Goal: Task Accomplishment & Management: Use online tool/utility

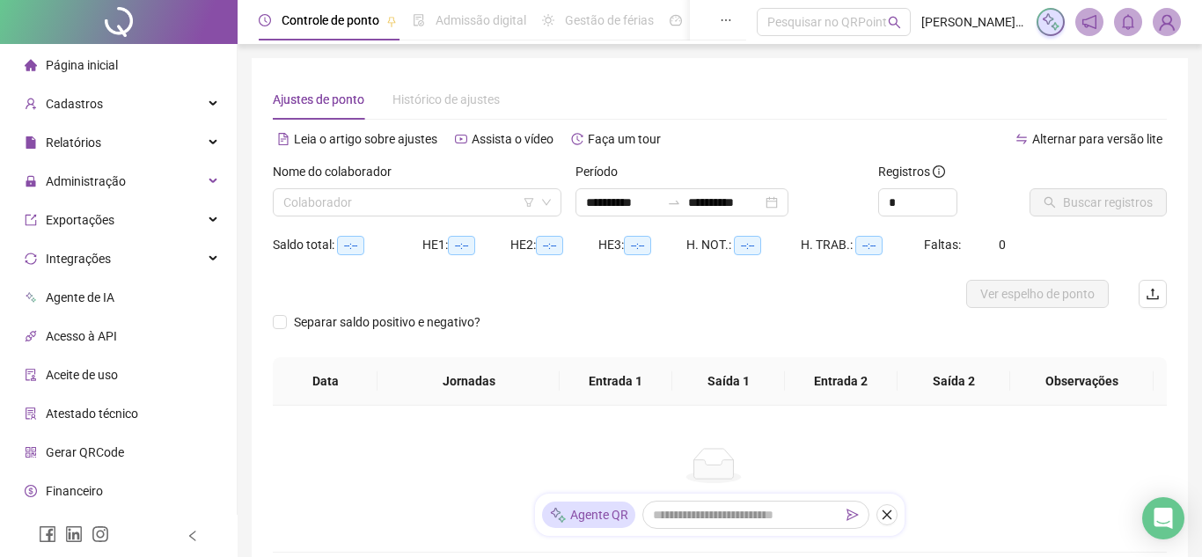
type input "**********"
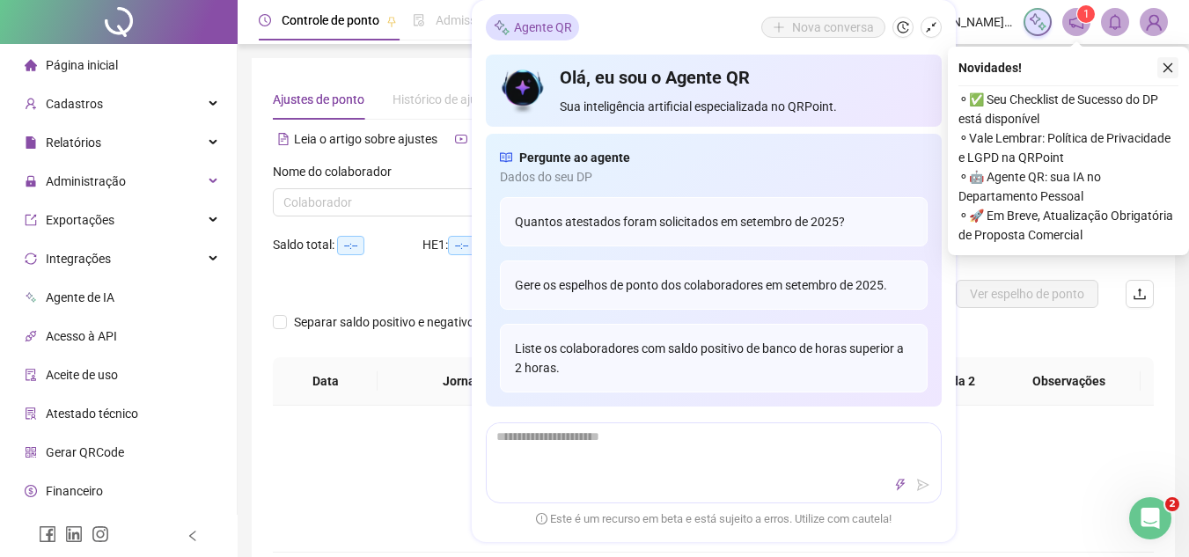
click at [1175, 64] on button "button" at bounding box center [1168, 67] width 21 height 21
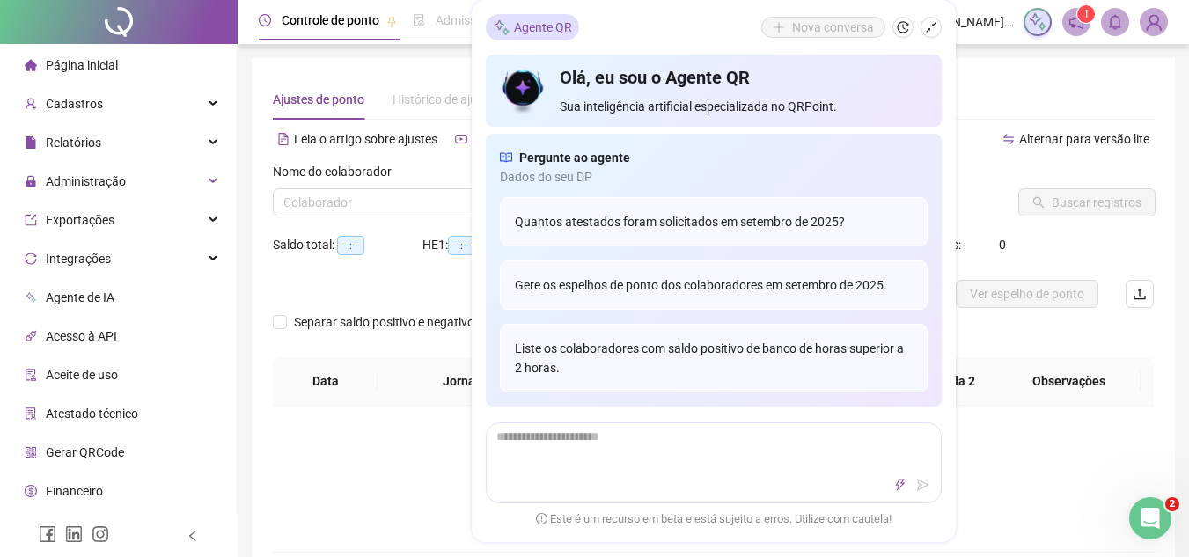
click at [258, 365] on div "**********" at bounding box center [713, 316] width 923 height 516
click at [928, 26] on icon "shrink" at bounding box center [931, 27] width 12 height 12
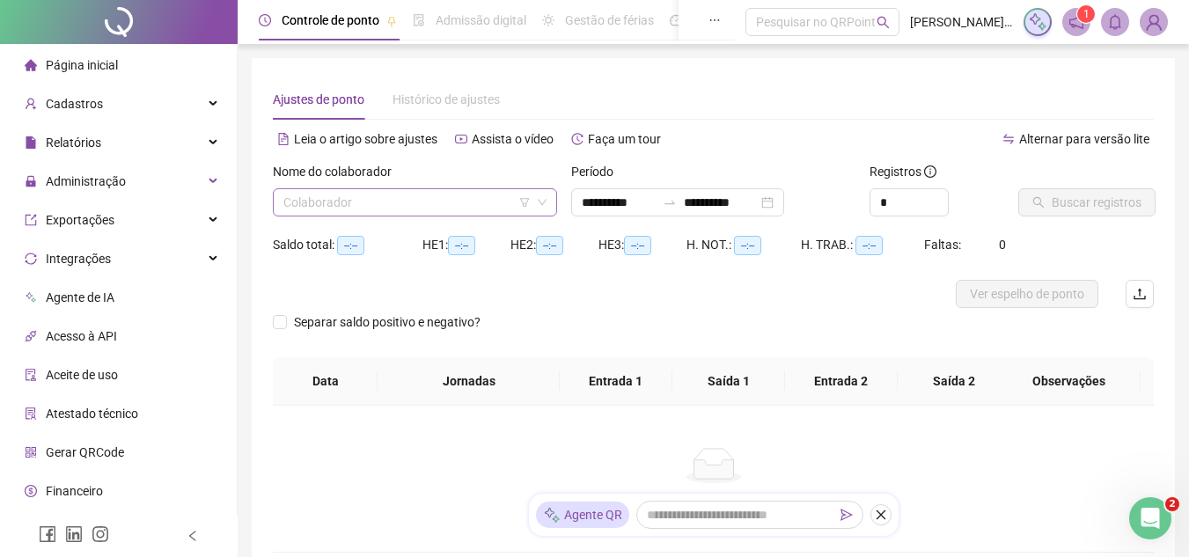
click at [483, 202] on input "search" at bounding box center [406, 202] width 247 height 26
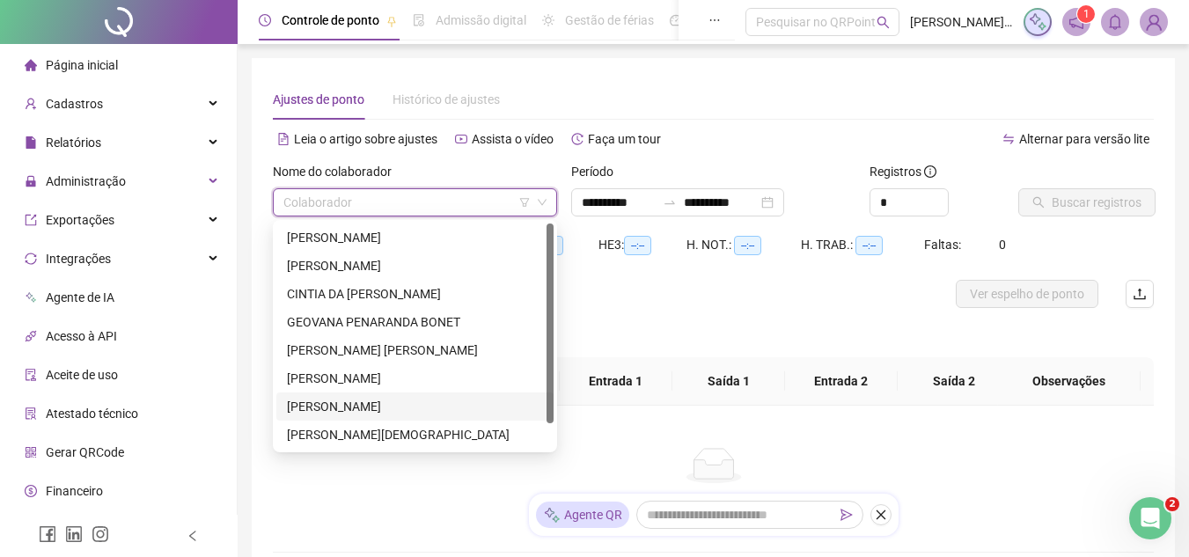
click at [464, 398] on div "[PERSON_NAME]" at bounding box center [415, 406] width 256 height 19
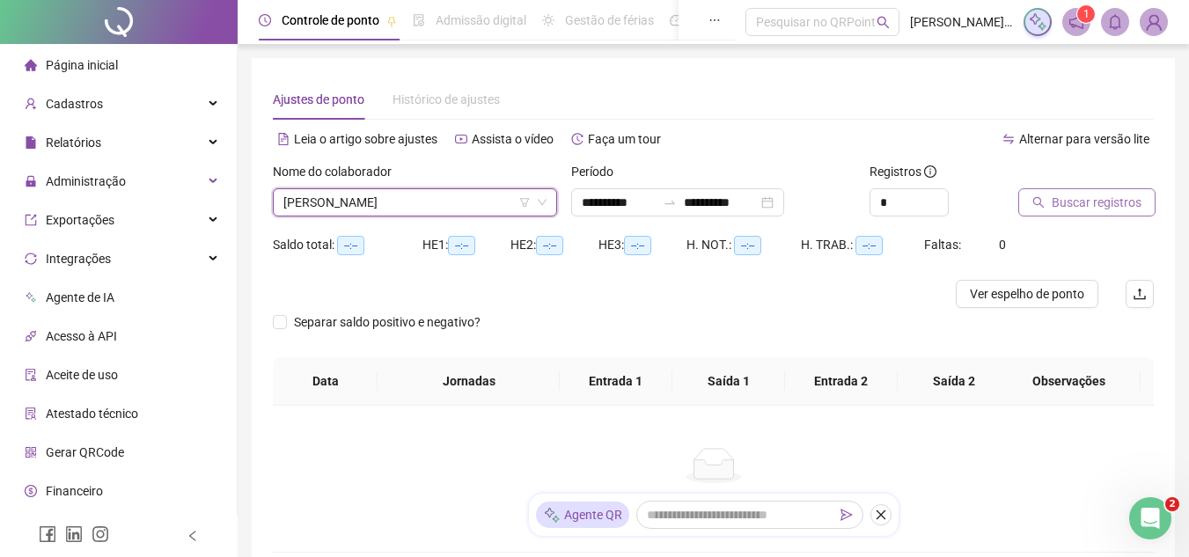
click at [1031, 206] on button "Buscar registros" at bounding box center [1086, 202] width 137 height 28
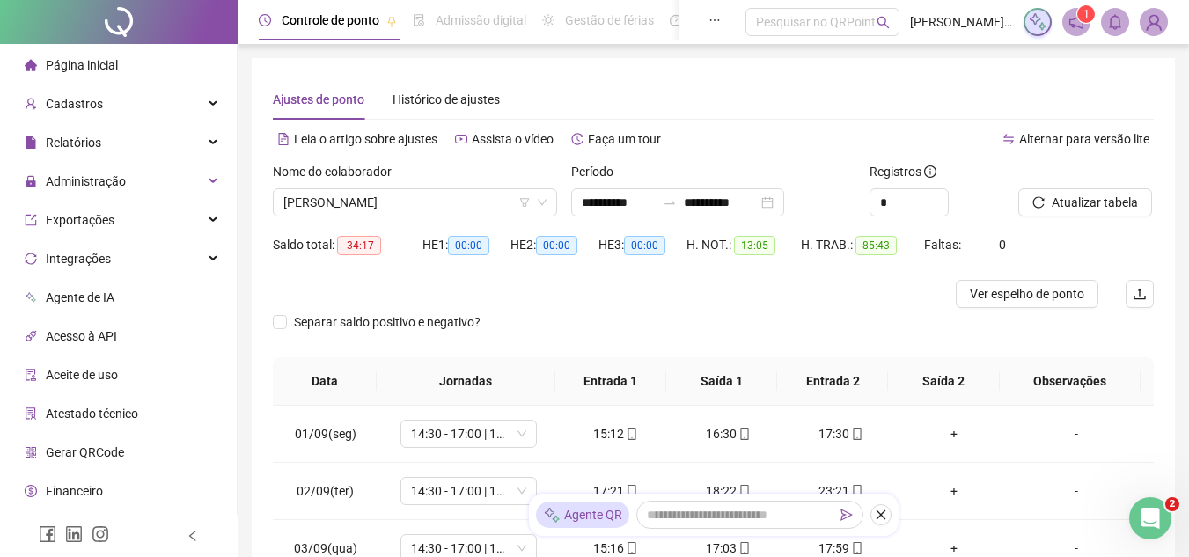
click at [632, 185] on div "Período" at bounding box center [713, 175] width 284 height 26
click at [656, 209] on input "**********" at bounding box center [619, 202] width 74 height 19
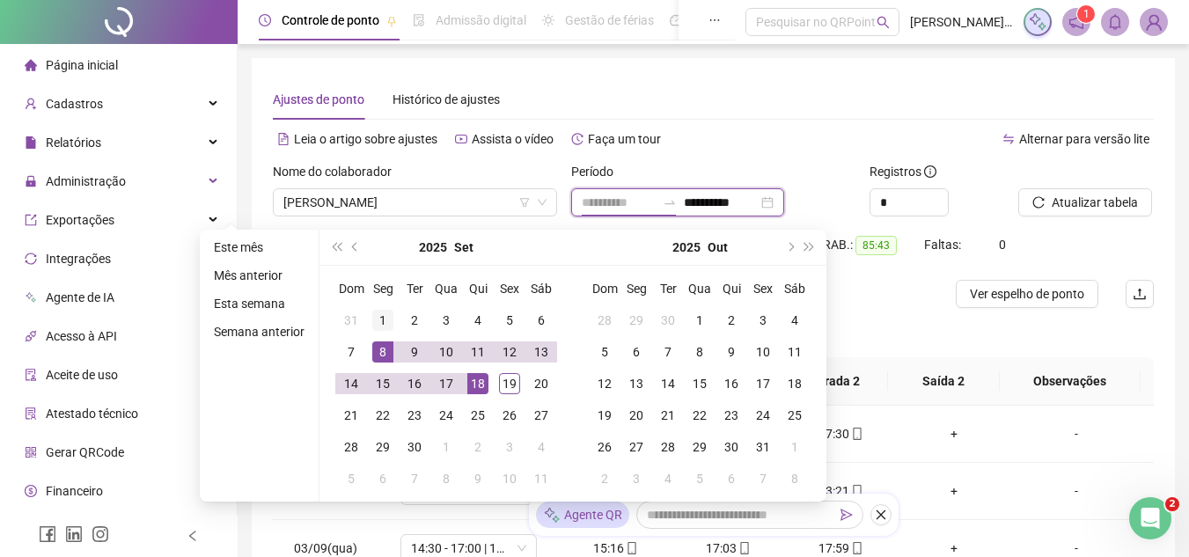
type input "**********"
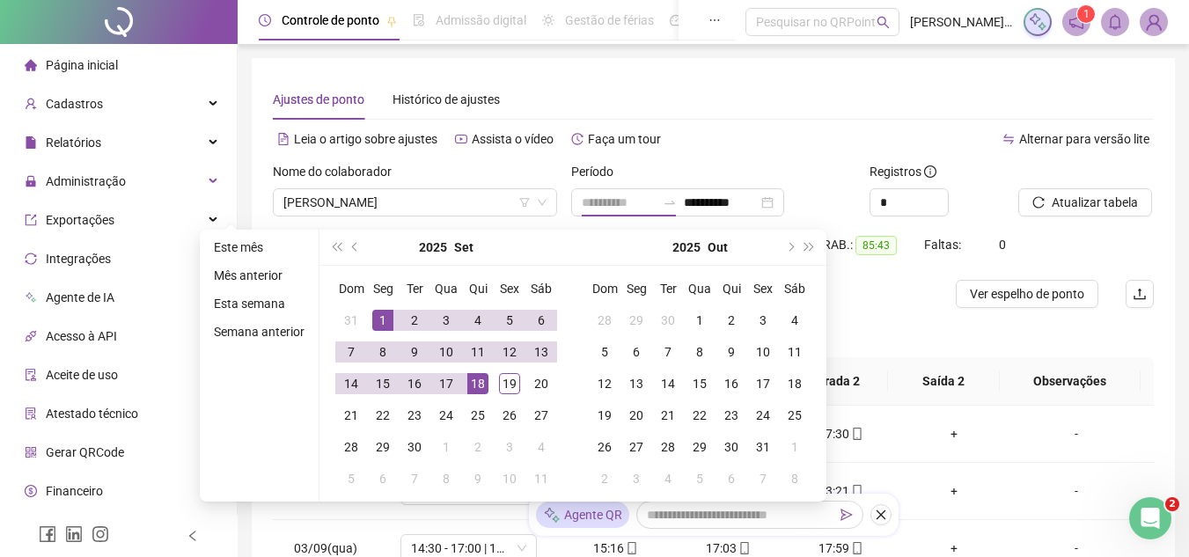
click at [377, 320] on div "1" at bounding box center [382, 320] width 21 height 21
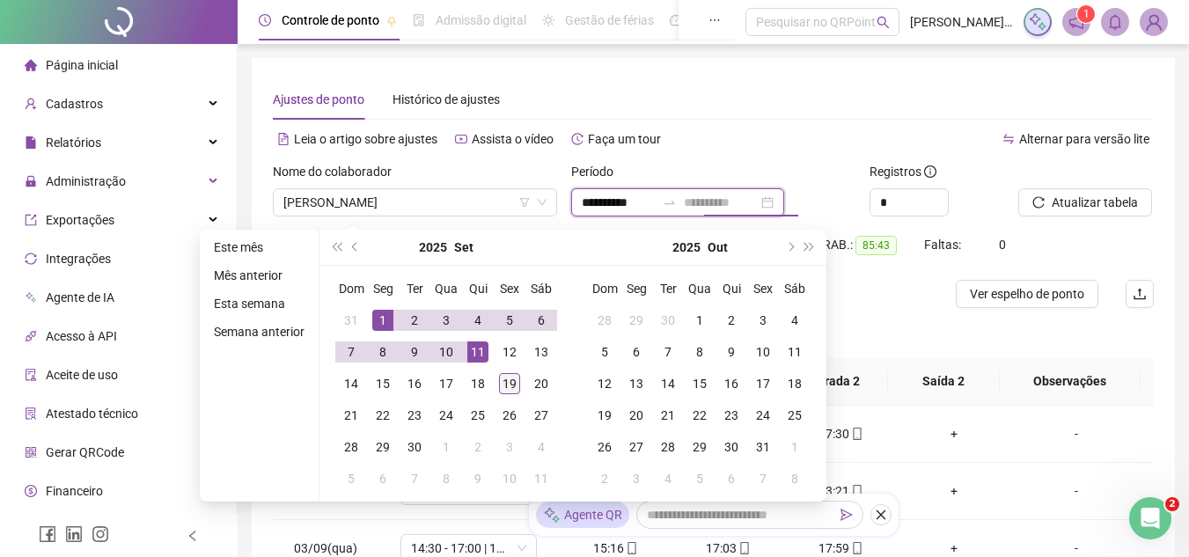
type input "**********"
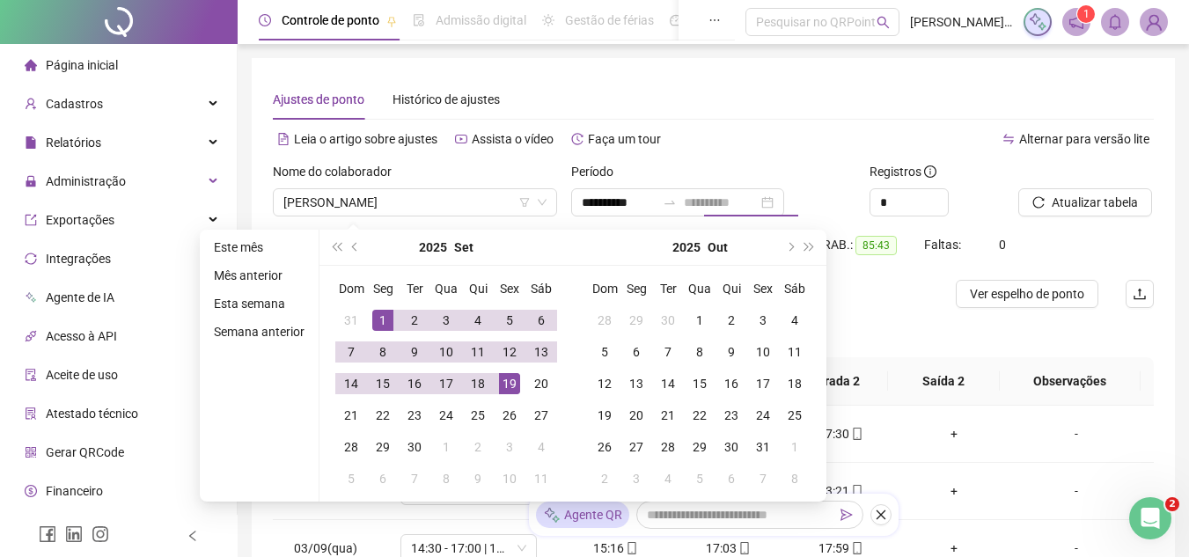
click at [506, 379] on div "19" at bounding box center [509, 383] width 21 height 21
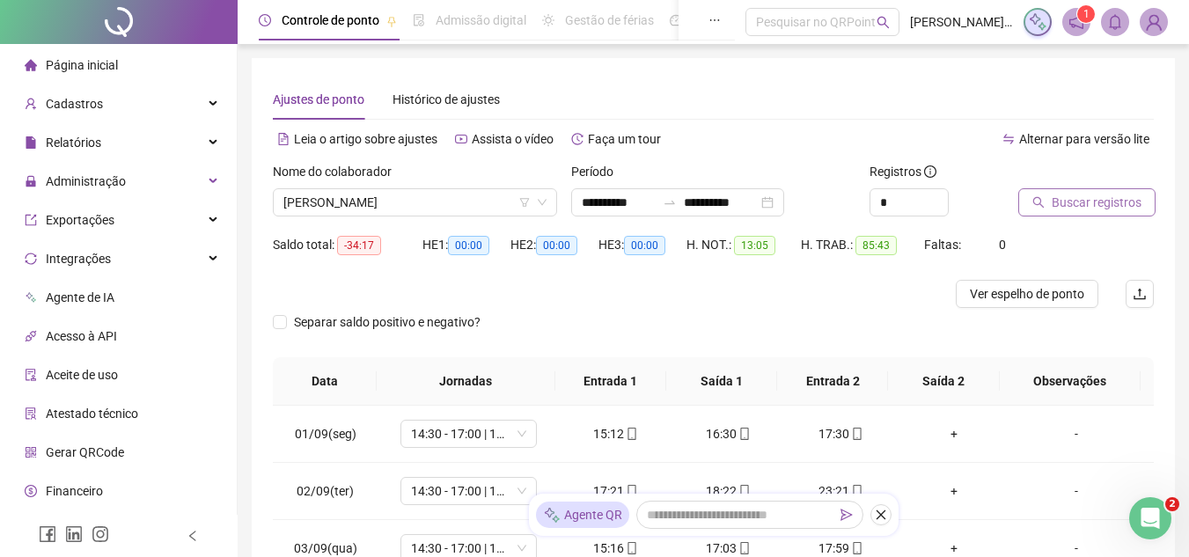
click at [1055, 205] on span "Buscar registros" at bounding box center [1097, 202] width 90 height 19
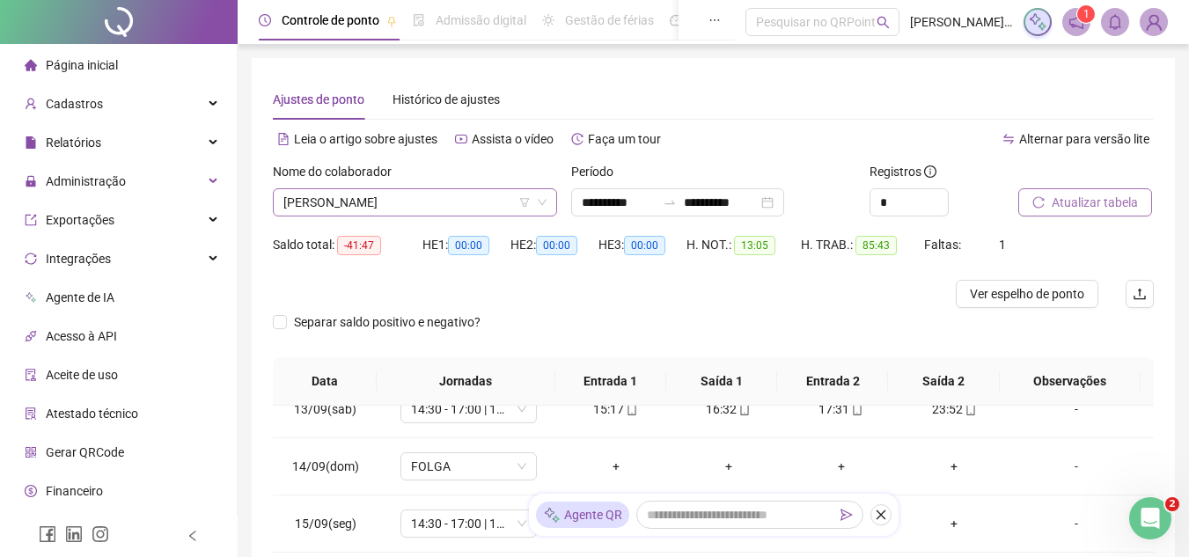
click at [443, 197] on span "[PERSON_NAME]" at bounding box center [414, 202] width 263 height 26
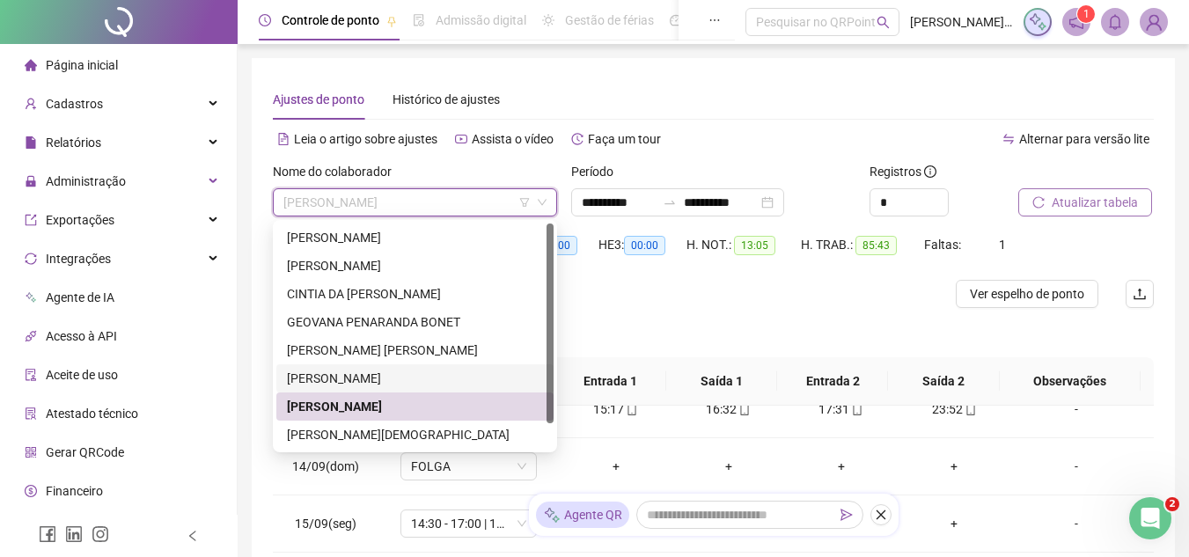
click at [386, 375] on div "[PERSON_NAME]" at bounding box center [415, 378] width 256 height 19
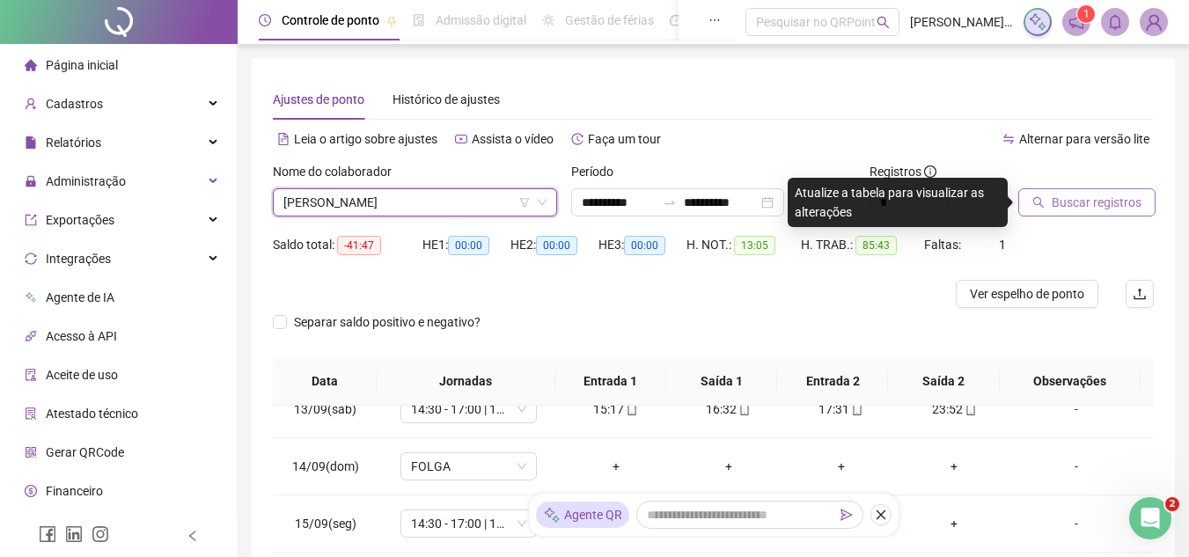
click at [1108, 203] on span "Buscar registros" at bounding box center [1097, 202] width 90 height 19
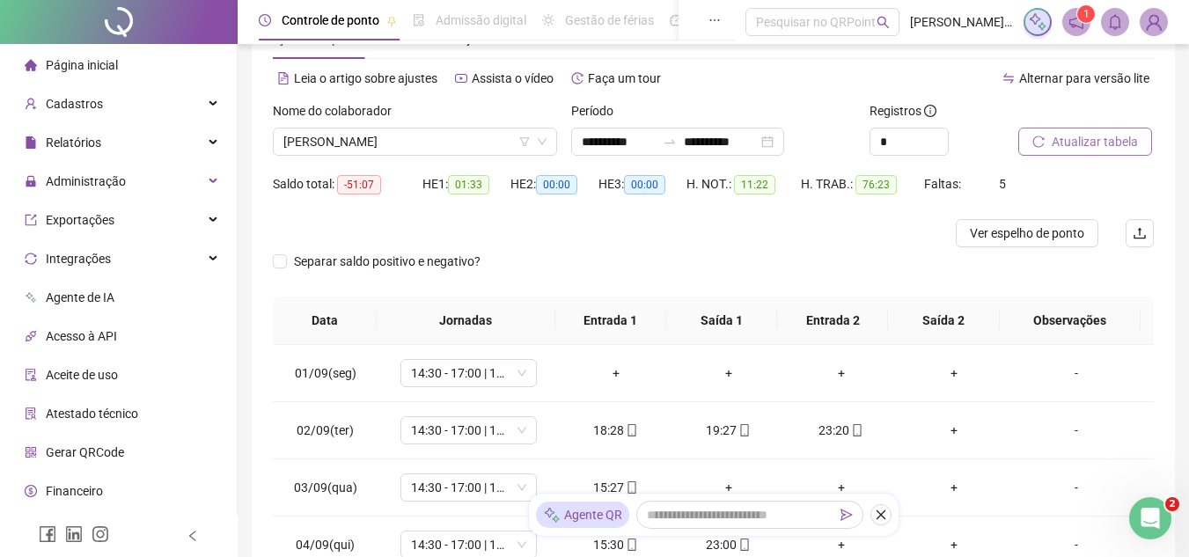
scroll to position [88, 0]
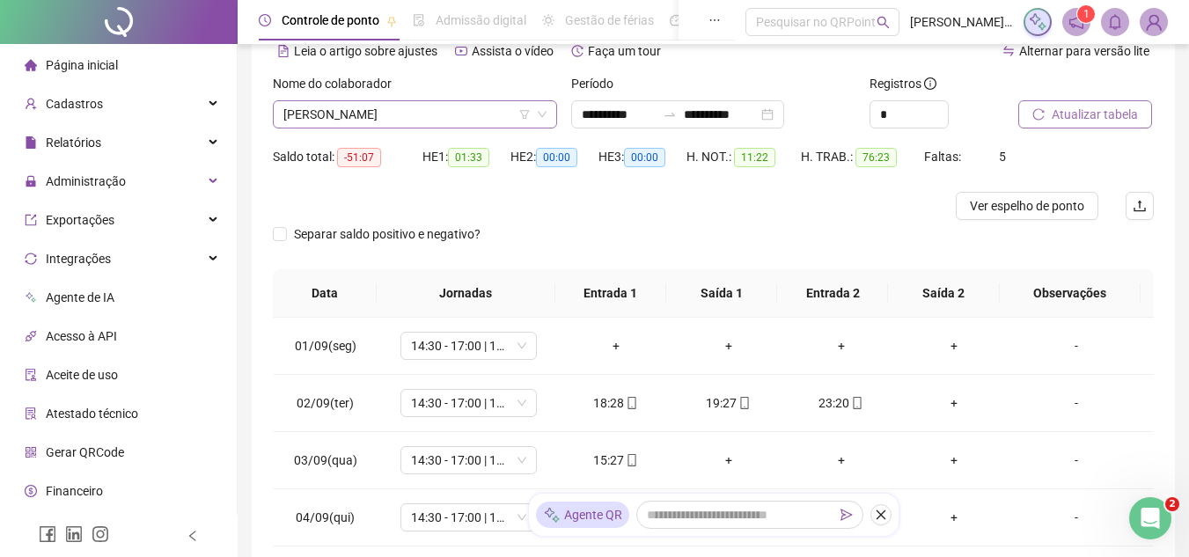
click at [406, 107] on span "[PERSON_NAME]" at bounding box center [414, 114] width 263 height 26
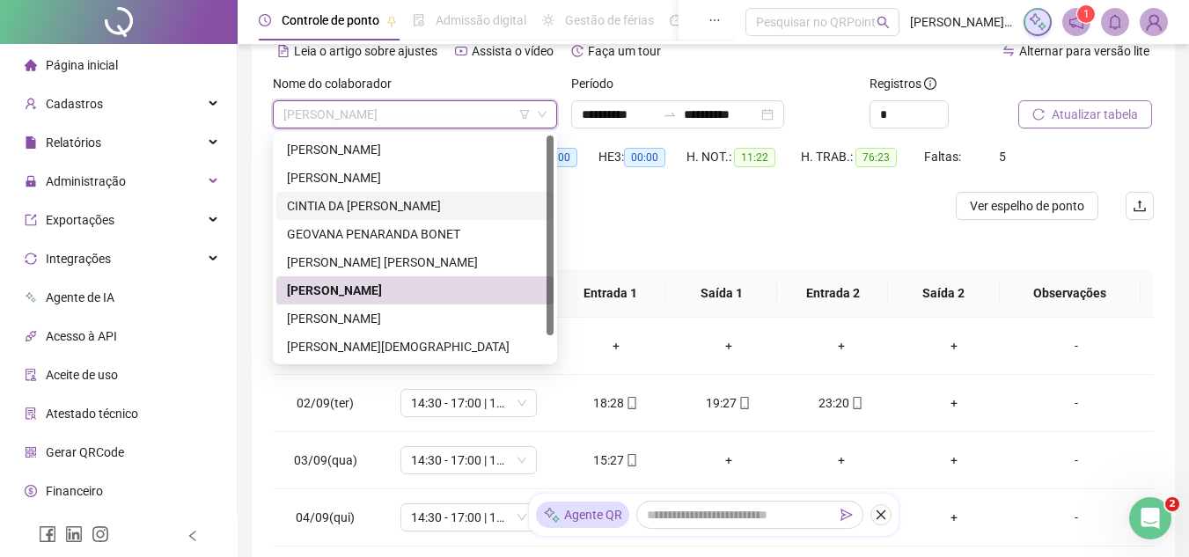
click at [629, 218] on div at bounding box center [603, 206] width 661 height 28
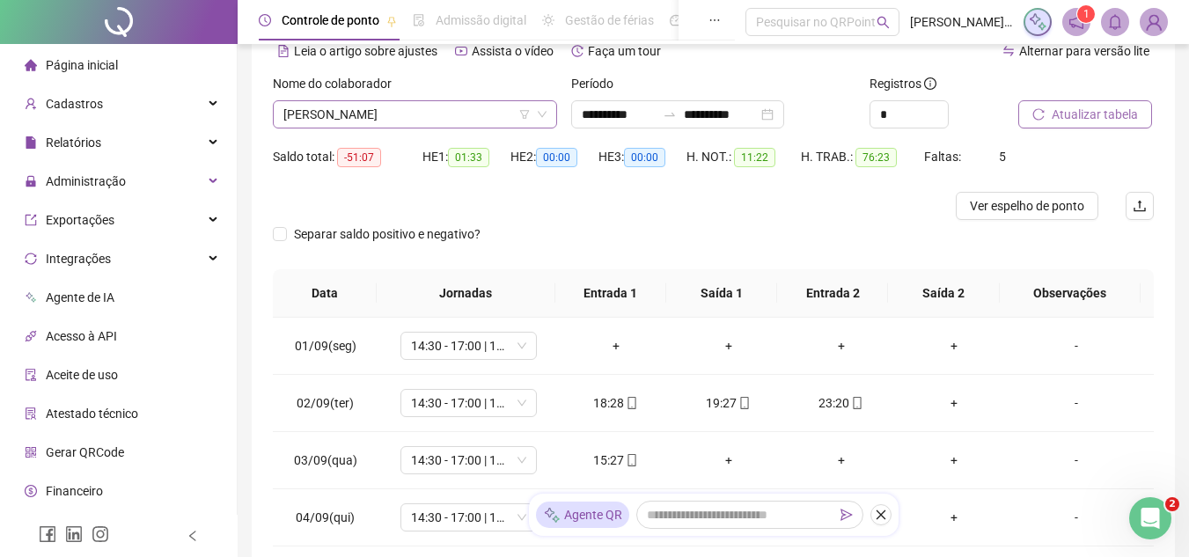
click at [401, 111] on span "[PERSON_NAME]" at bounding box center [414, 114] width 263 height 26
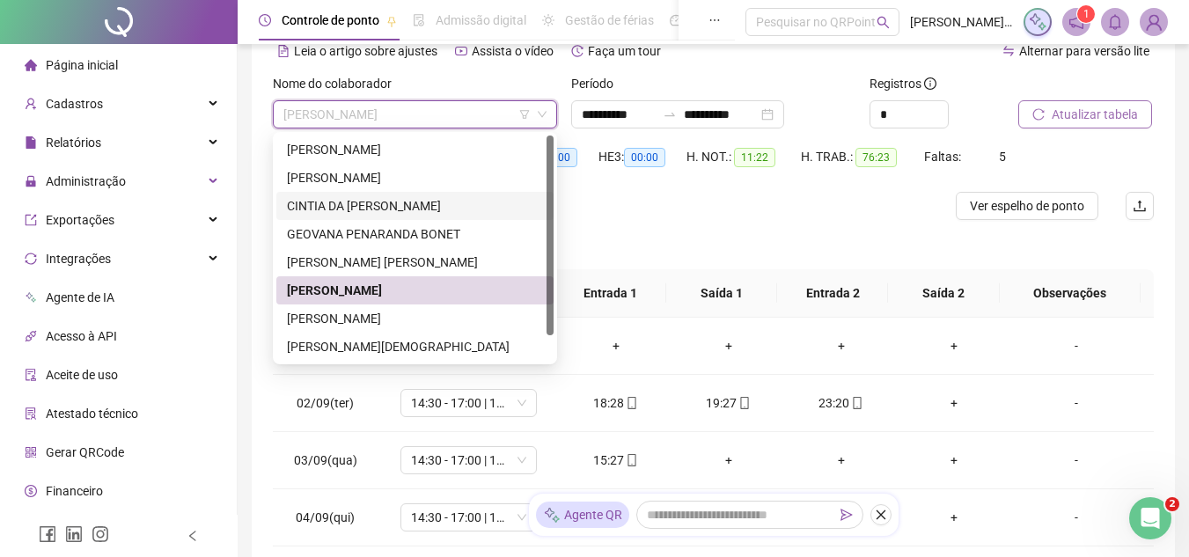
click at [416, 211] on div "CINTIA DA [PERSON_NAME]" at bounding box center [415, 205] width 256 height 19
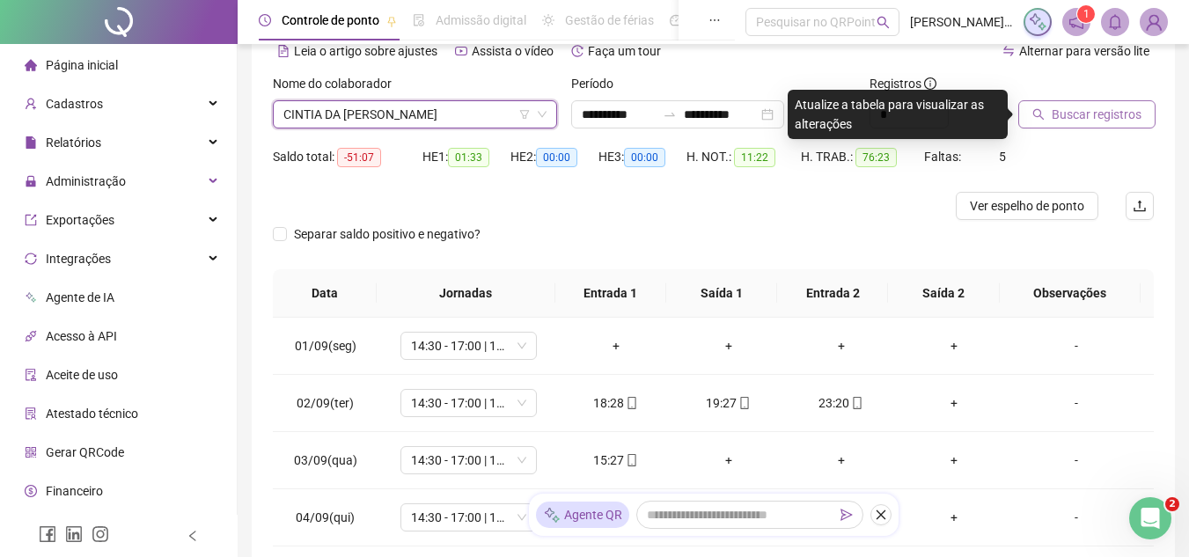
click at [1124, 117] on span "Buscar registros" at bounding box center [1097, 114] width 90 height 19
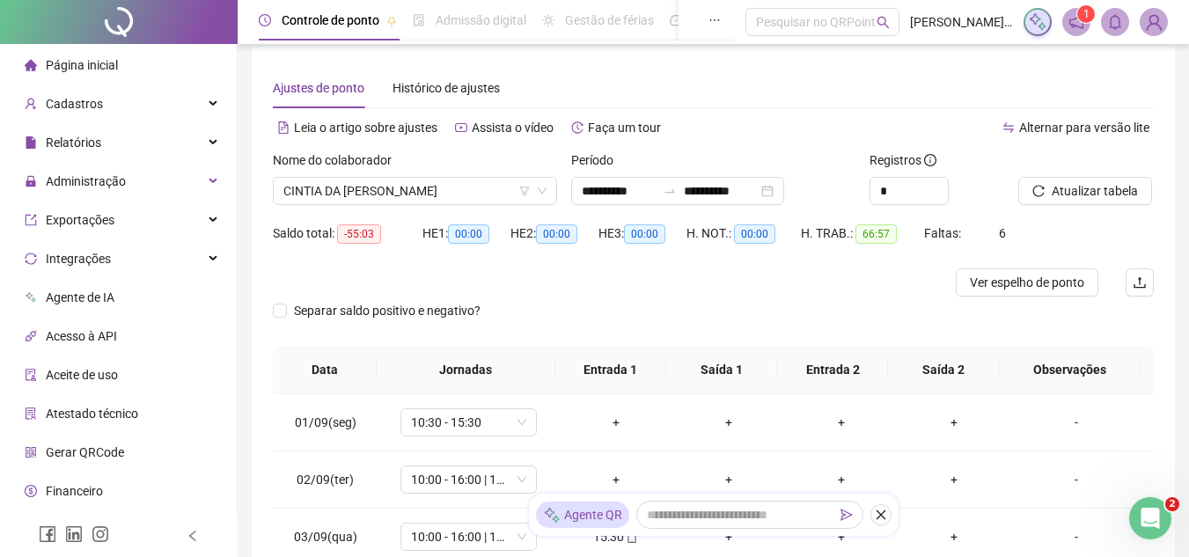
scroll to position [0, 0]
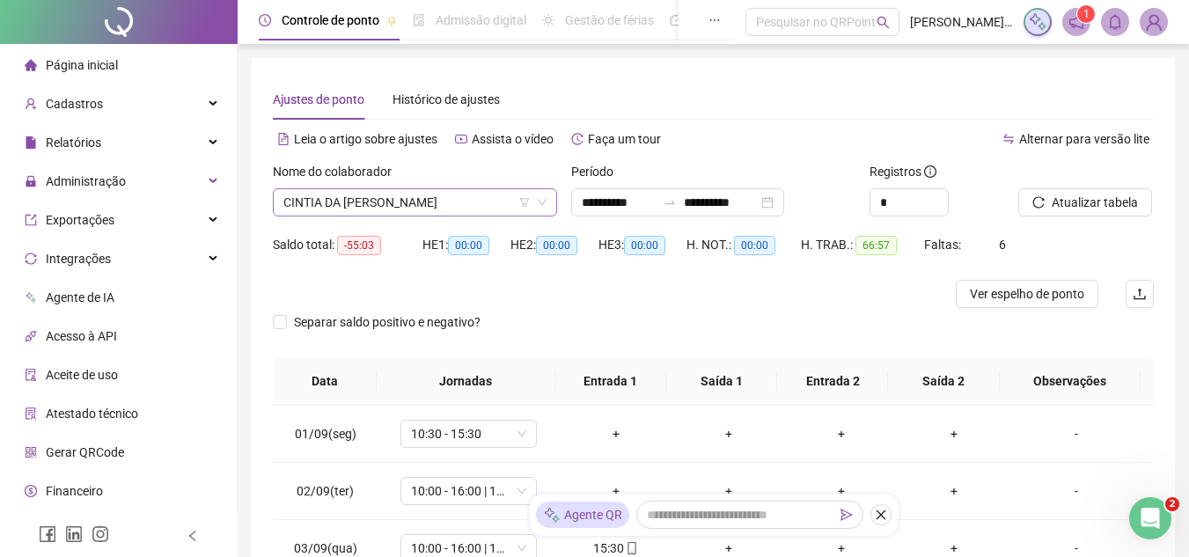
click at [410, 210] on span "CINTIA DA [PERSON_NAME]" at bounding box center [414, 202] width 263 height 26
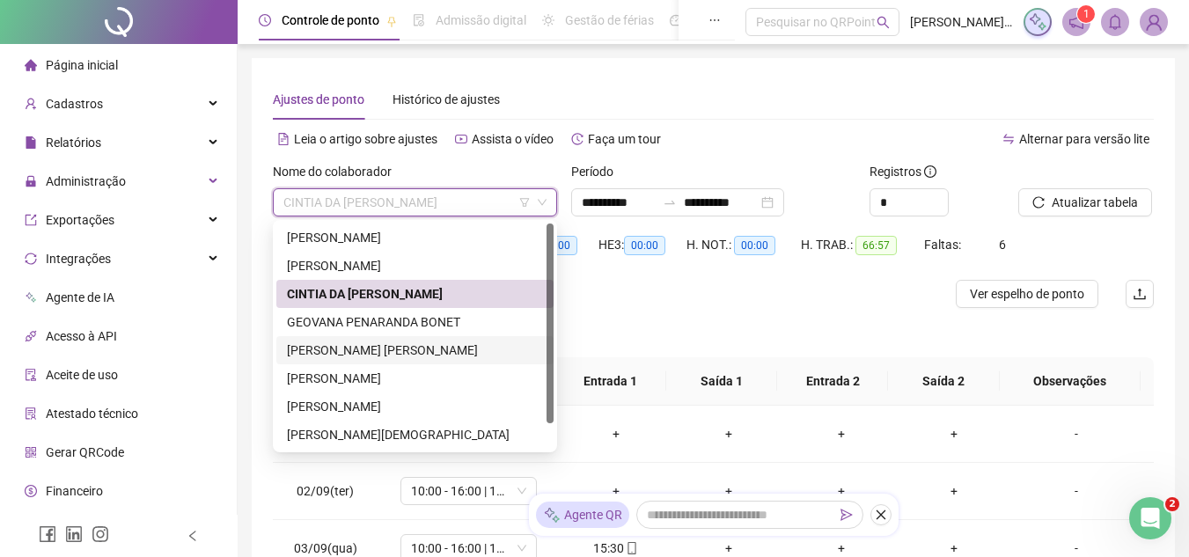
scroll to position [28, 0]
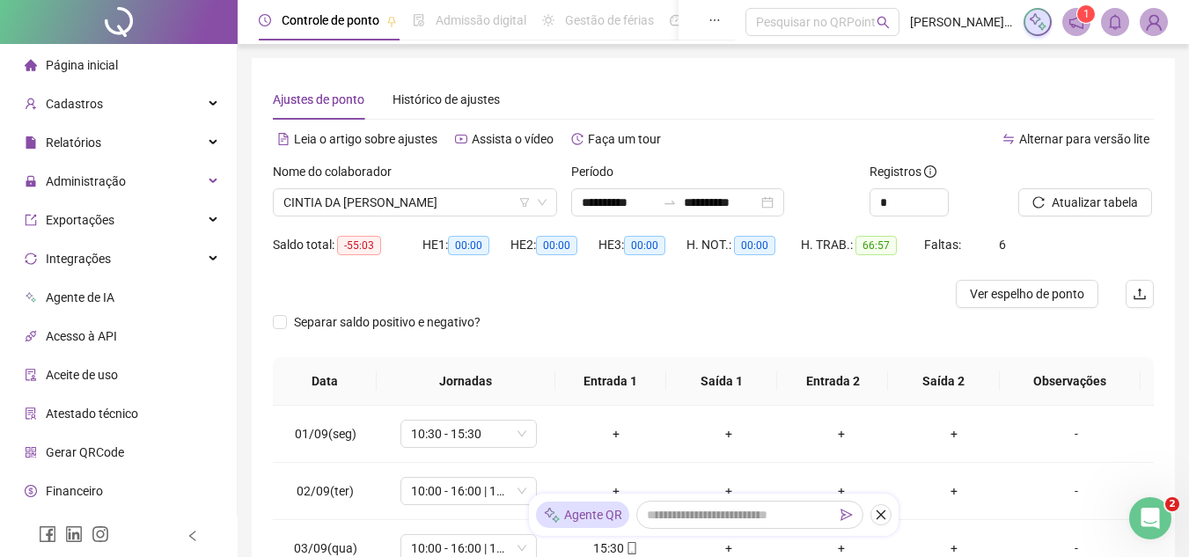
click at [608, 311] on div "Separar saldo positivo e negativo?" at bounding box center [713, 332] width 881 height 49
